Goal: Task Accomplishment & Management: Use online tool/utility

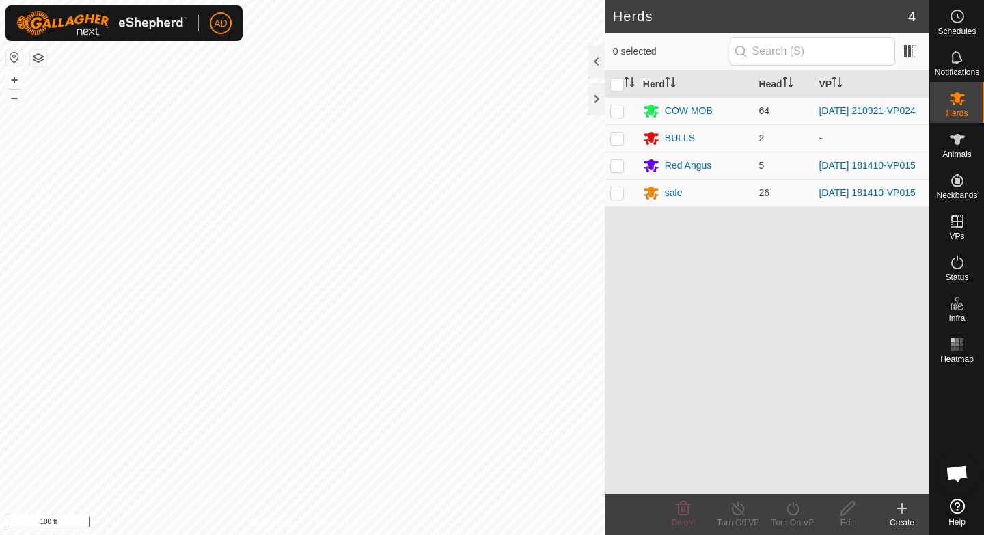
click at [38, 61] on button "button" at bounding box center [38, 58] width 16 height 16
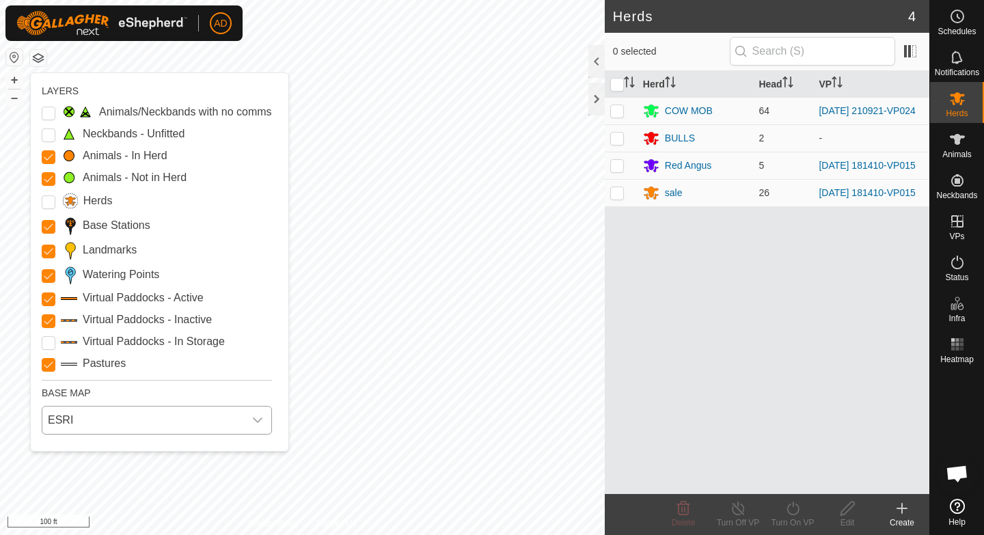
click at [113, 426] on span "ESRI" at bounding box center [143, 420] width 202 height 27
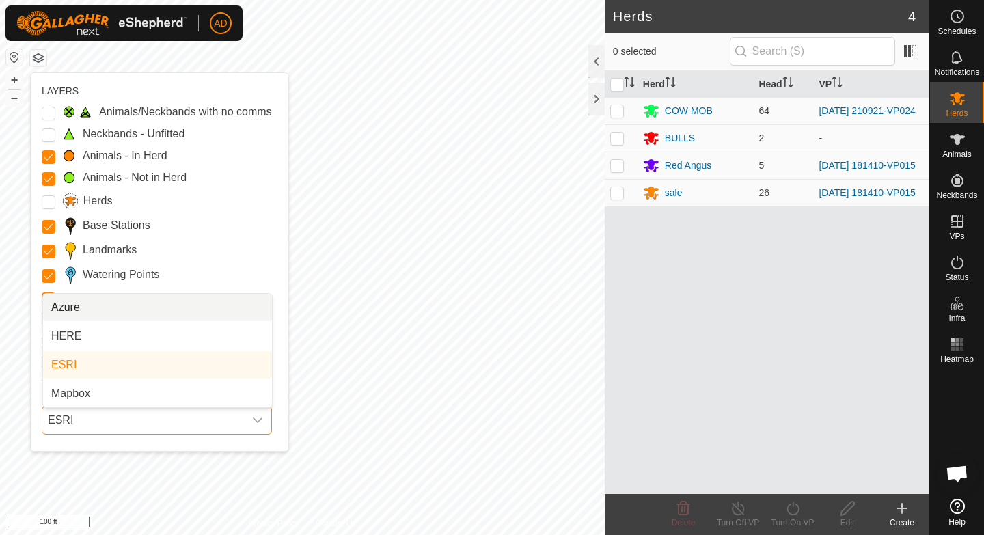
click at [88, 307] on li "Azure" at bounding box center [157, 307] width 229 height 27
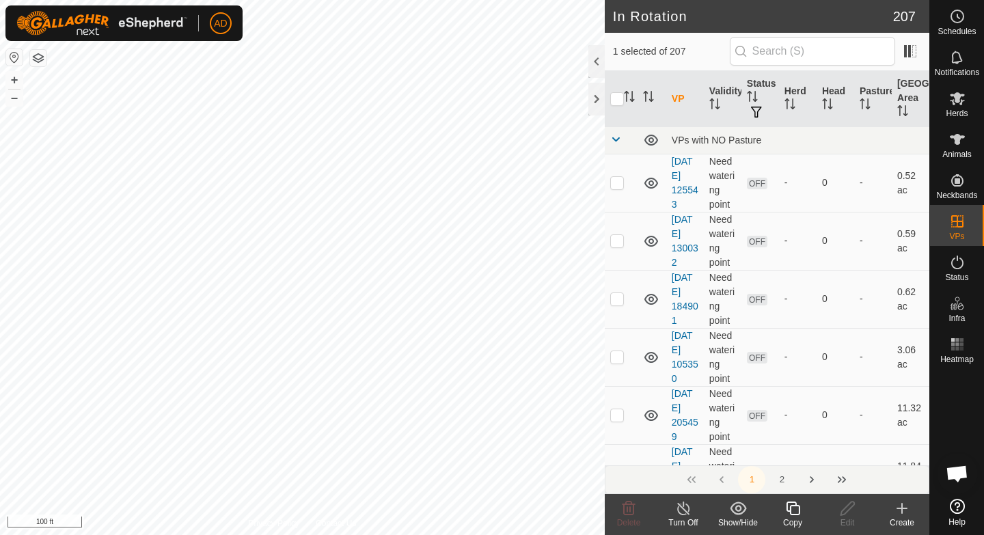
click at [795, 519] on div "Copy" at bounding box center [792, 523] width 55 height 12
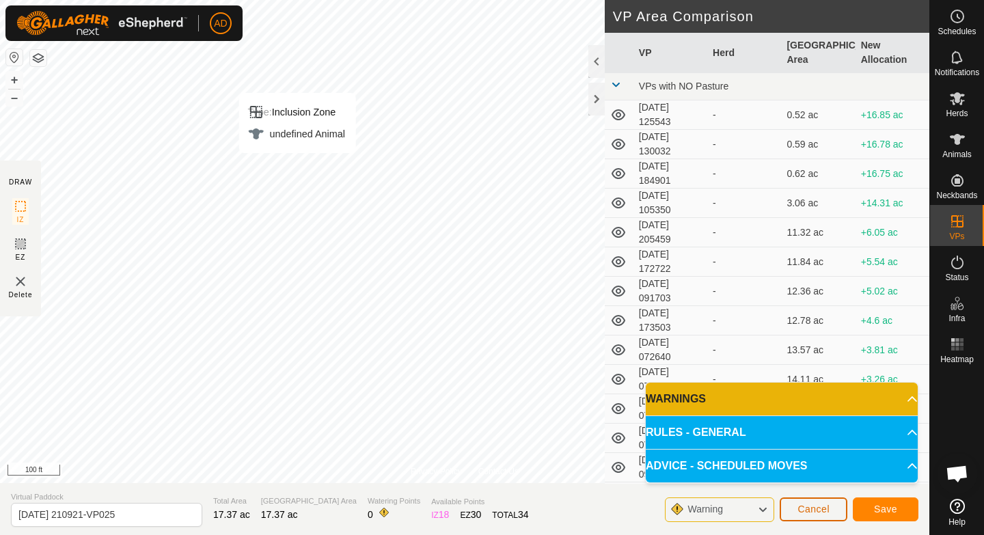
click at [827, 518] on button "Cancel" at bounding box center [814, 509] width 68 height 24
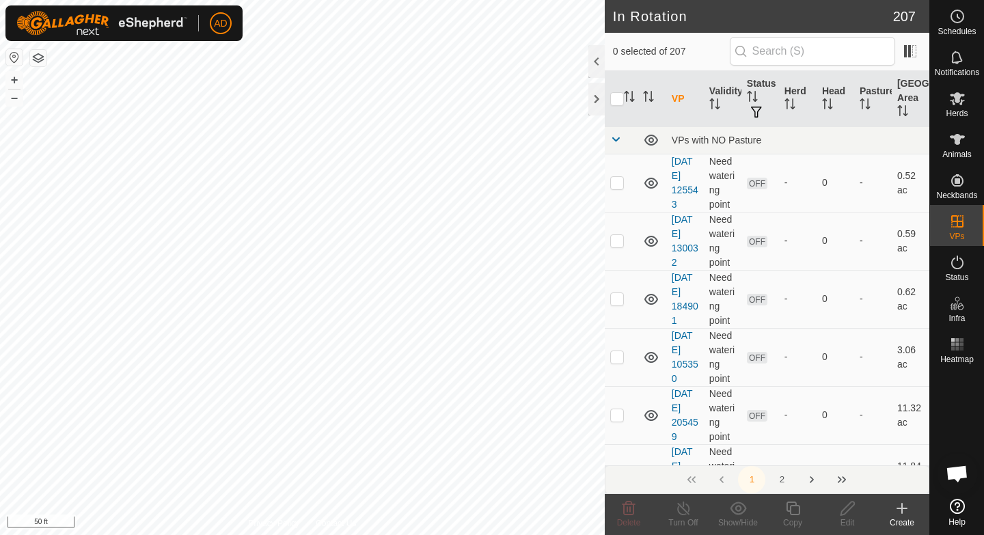
checkbox input "true"
click at [792, 506] on icon at bounding box center [793, 509] width 14 height 14
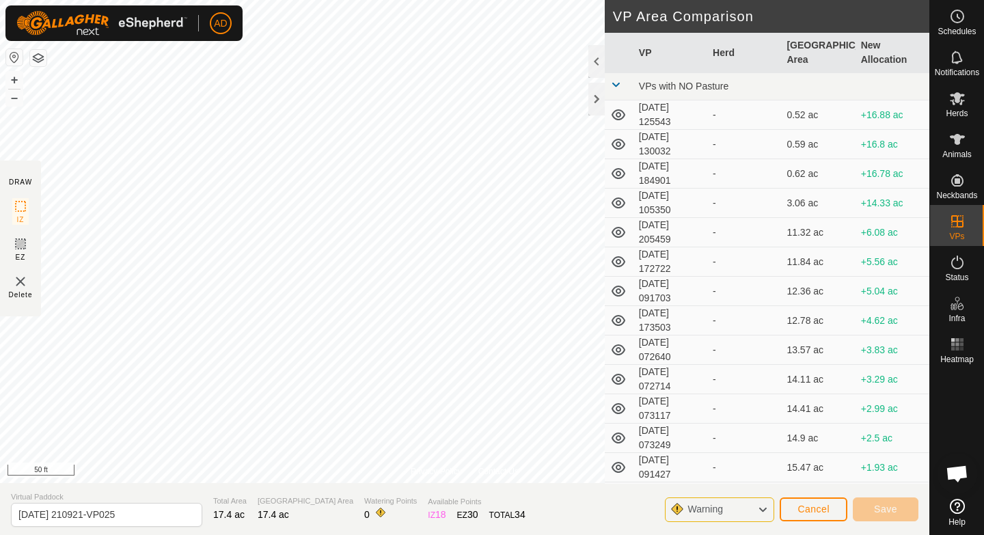
click at [629, 193] on div "Privacy Policy Contact Us P92 1558327692 COW MOB [DATE] 210921-VP024 + – ⇧ i 50…" at bounding box center [464, 267] width 929 height 535
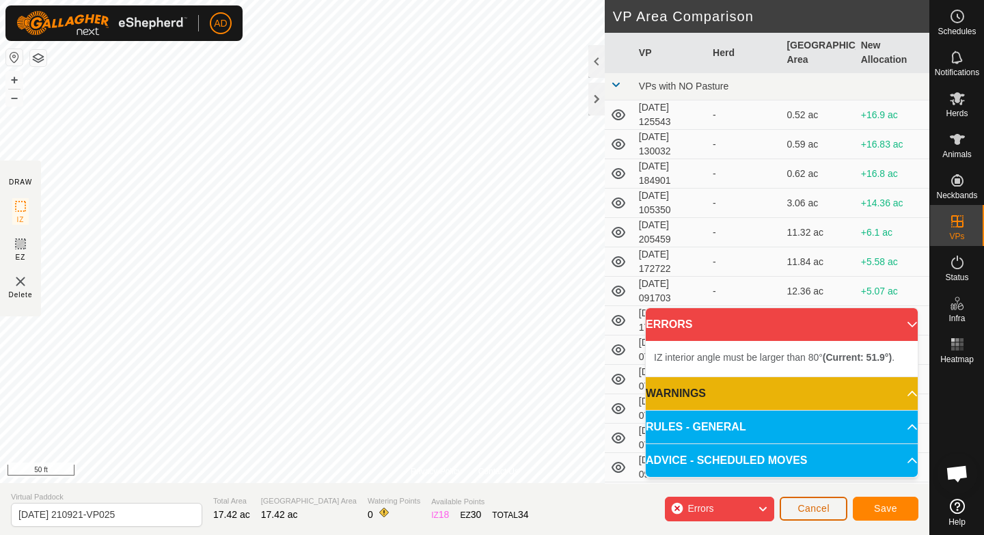
click at [814, 511] on span "Cancel" at bounding box center [813, 508] width 32 height 11
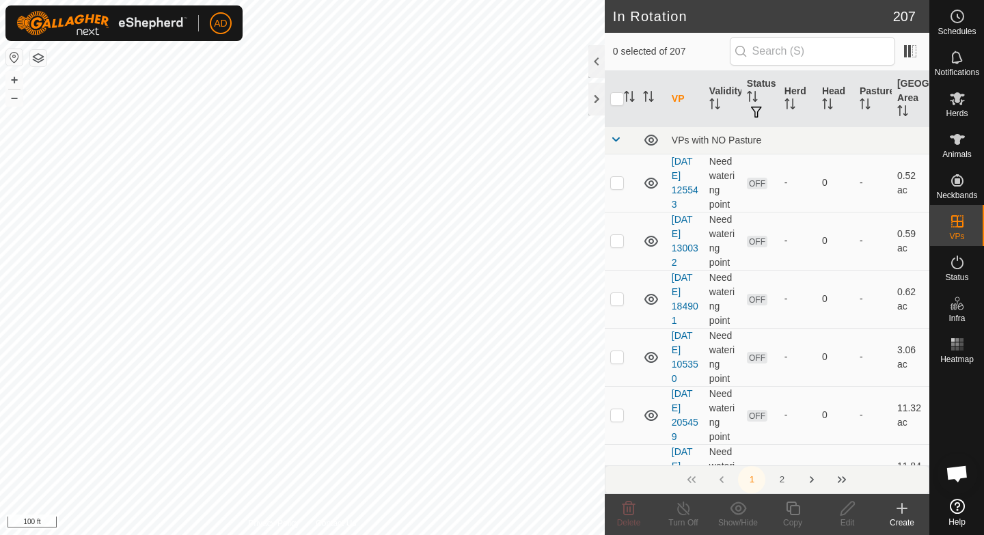
checkbox input "true"
click at [799, 517] on div "Copy" at bounding box center [792, 523] width 55 height 12
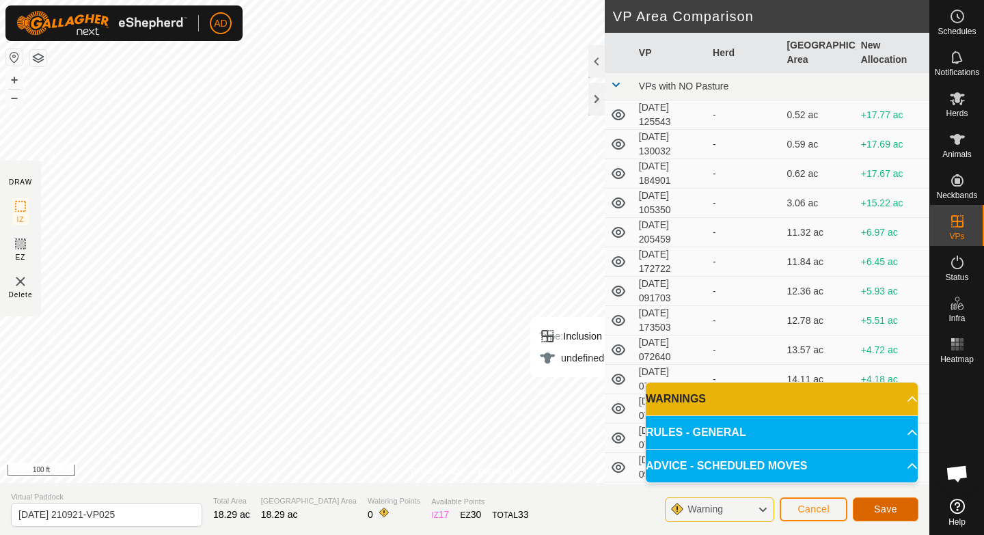
click at [877, 507] on span "Save" at bounding box center [885, 509] width 23 height 11
